Goal: Information Seeking & Learning: Learn about a topic

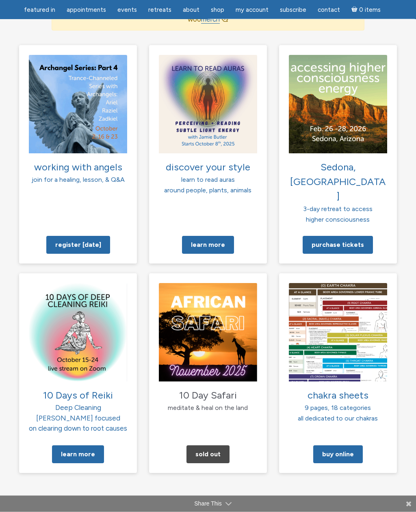
scroll to position [631, 0]
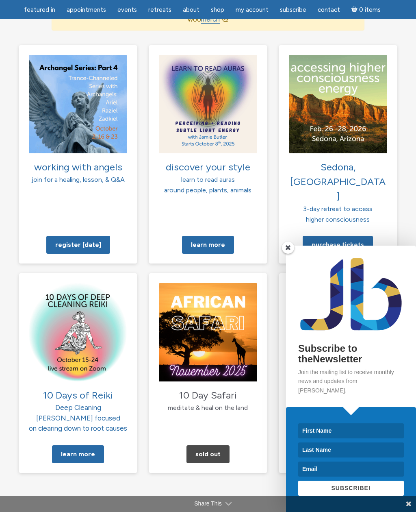
click at [289, 254] on span at bounding box center [288, 247] width 12 height 12
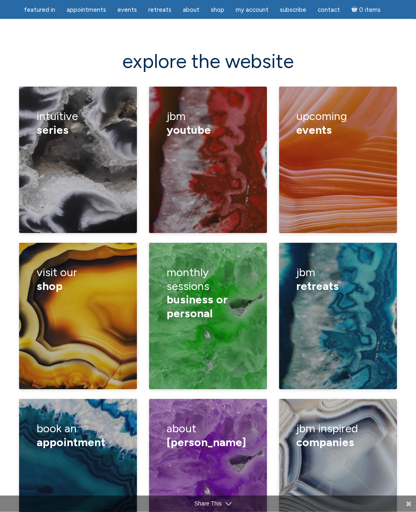
scroll to position [1128, 0]
click at [359, 142] on div "channeling classes healings retreats calendar" at bounding box center [337, 166] width 83 height 48
click at [224, 146] on link "classes" at bounding box center [214, 150] width 22 height 8
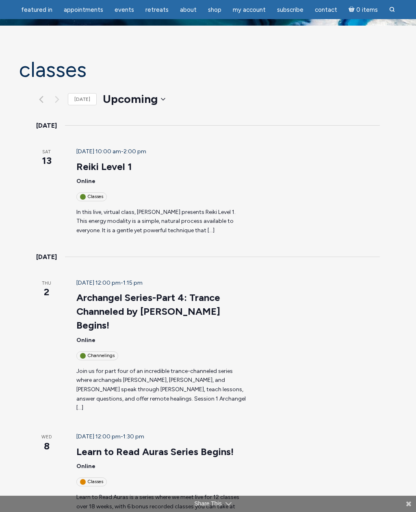
scroll to position [36, 0]
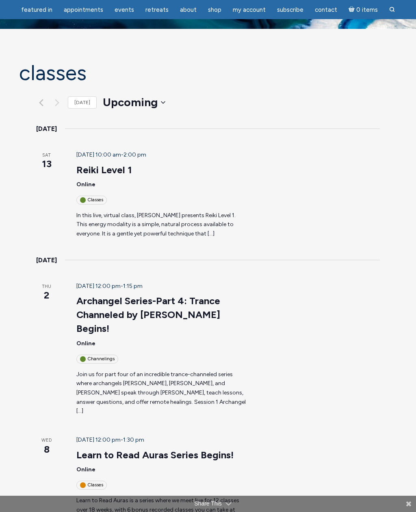
click at [178, 211] on p "In this live, virtual class, Jamie Butler presents Reiki Level 1. This energy m…" at bounding box center [161, 225] width 170 height 28
click at [120, 211] on p "In this live, virtual class, Jamie Butler presents Reiki Level 1. This energy m…" at bounding box center [161, 225] width 170 height 28
click at [89, 164] on link "Reiki Level 1" at bounding box center [104, 170] width 56 height 12
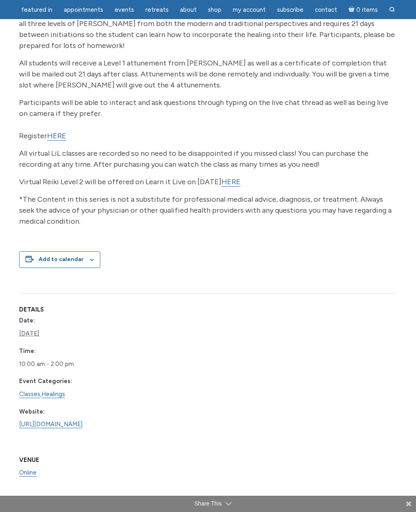
scroll to position [235, 0]
click at [58, 139] on link "HERE" at bounding box center [56, 136] width 19 height 9
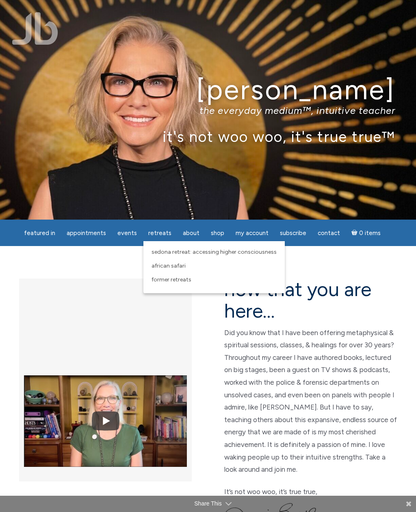
click at [178, 283] on span "Former Retreats" at bounding box center [172, 279] width 40 height 7
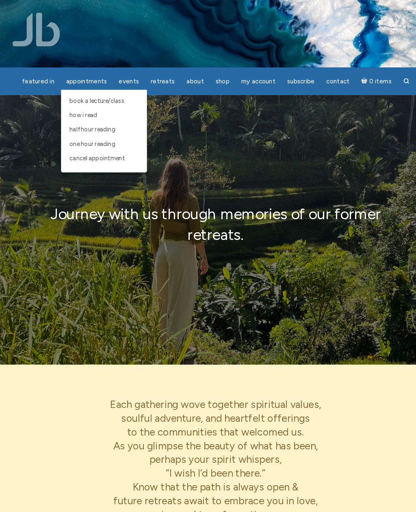
click at [104, 139] on span "One Hour Reading" at bounding box center [89, 138] width 44 height 7
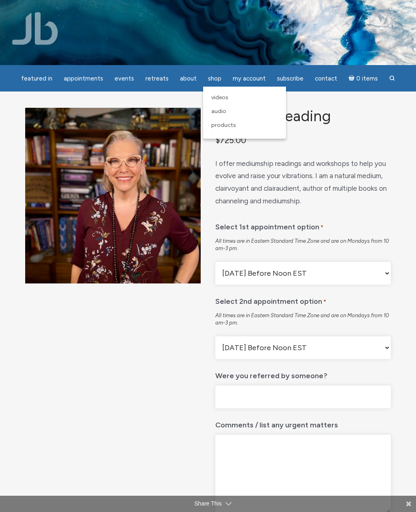
click at [214, 79] on span "Shop" at bounding box center [214, 78] width 13 height 7
click at [228, 125] on span "Products" at bounding box center [223, 125] width 25 height 7
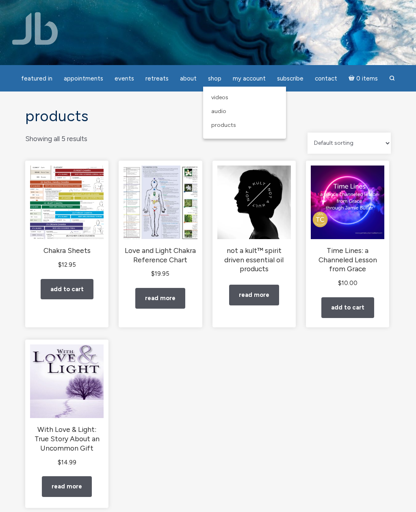
click at [225, 111] on link "Audio" at bounding box center [244, 111] width 75 height 14
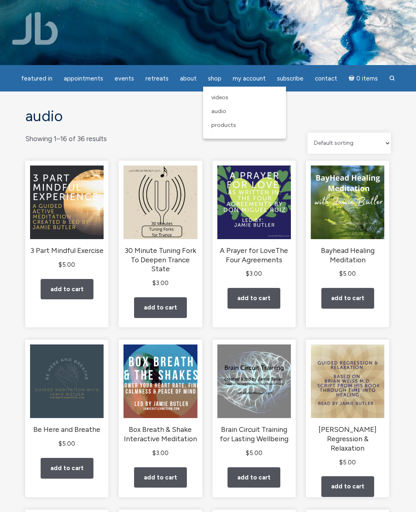
click at [223, 97] on span "Videos" at bounding box center [219, 97] width 17 height 7
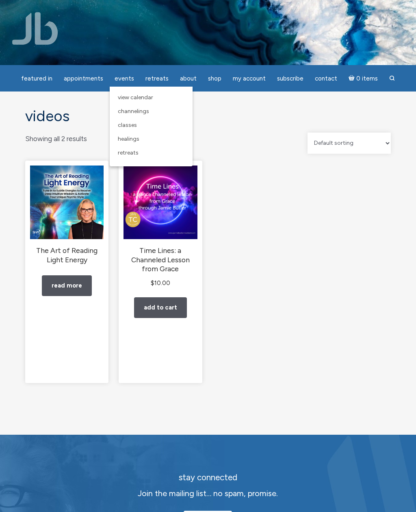
click at [142, 126] on link "Classes" at bounding box center [151, 125] width 75 height 14
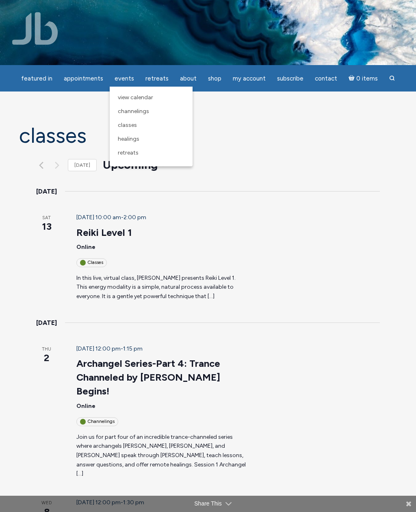
click at [146, 140] on link "Healings" at bounding box center [151, 139] width 75 height 14
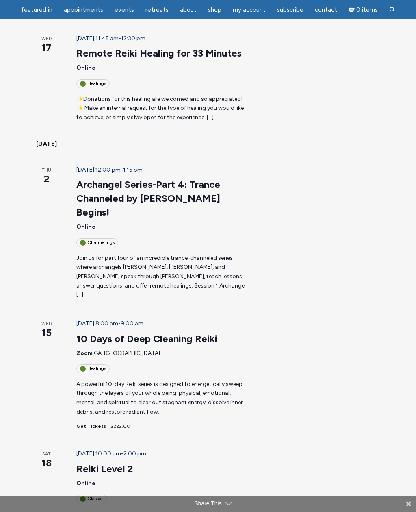
scroll to position [378, 0]
